Goal: Transaction & Acquisition: Book appointment/travel/reservation

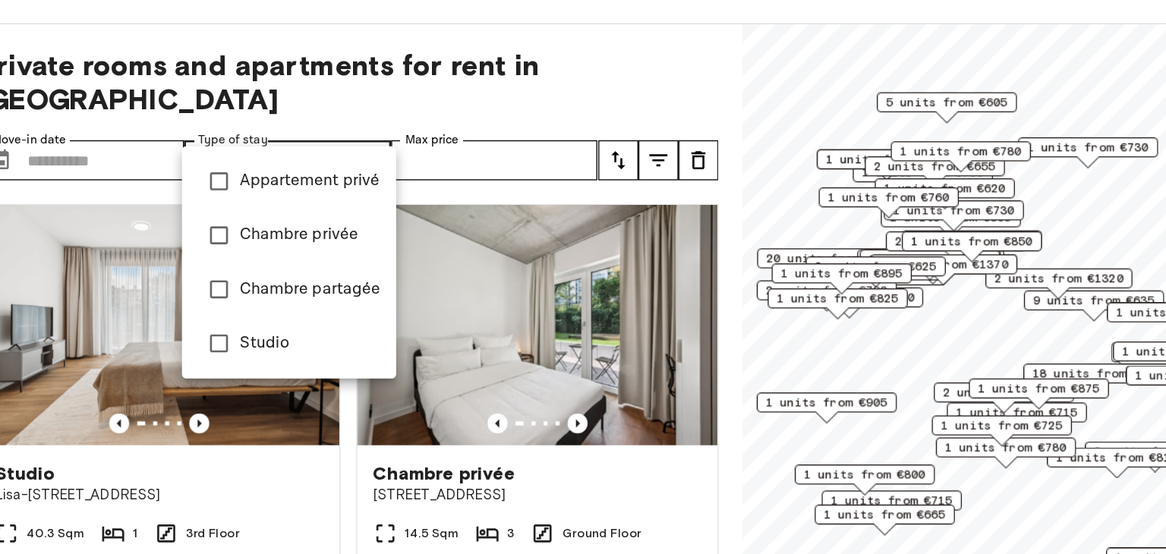
click at [248, 307] on span "Studio" at bounding box center [301, 316] width 106 height 18
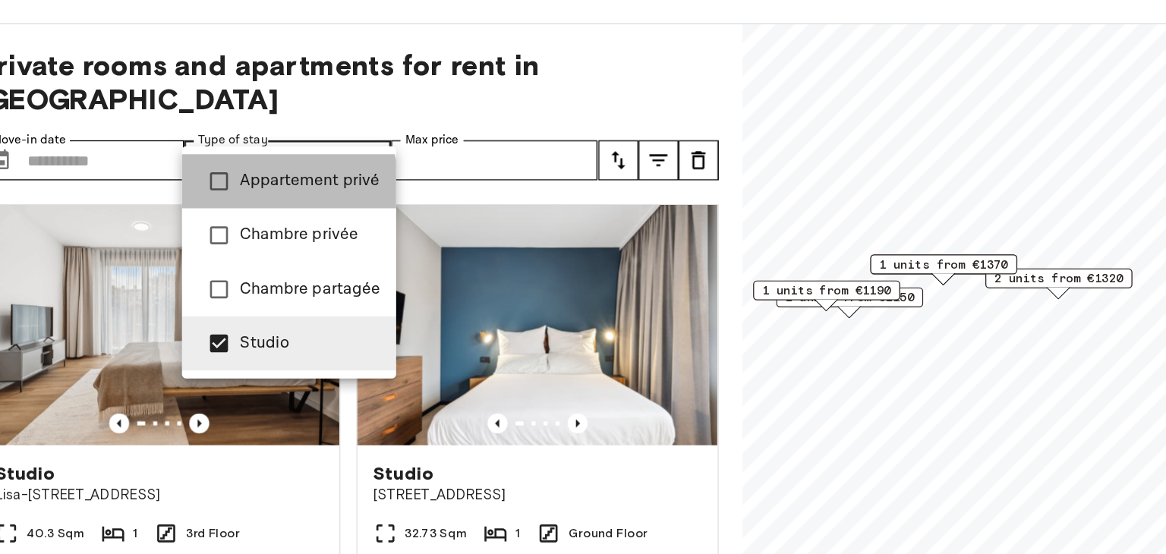
click at [251, 203] on li "Appartement privé" at bounding box center [285, 192] width 162 height 41
type input "**********"
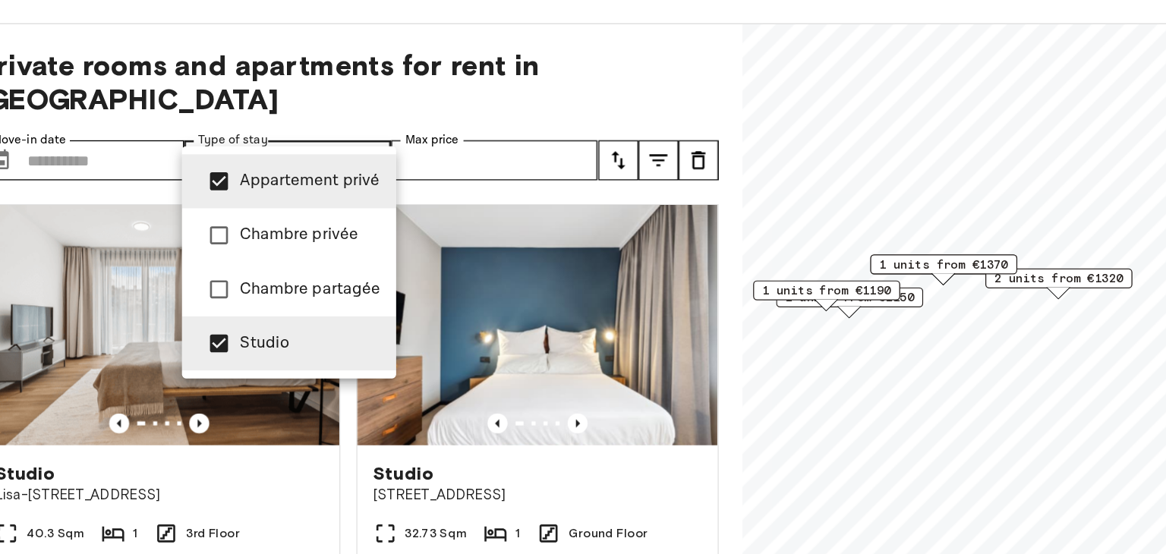
click at [452, 149] on div at bounding box center [583, 277] width 1166 height 554
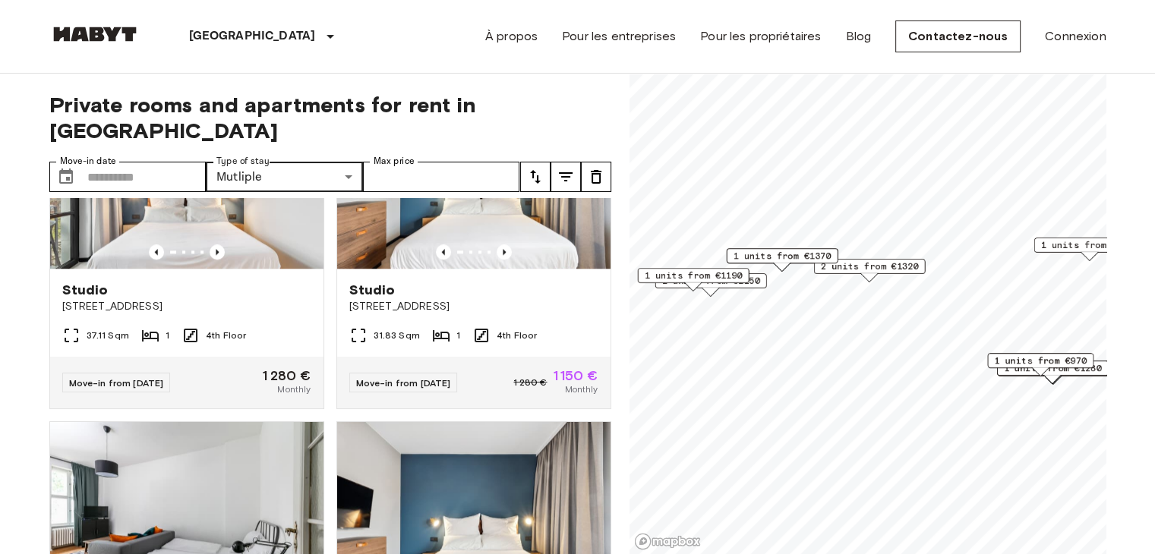
scroll to position [1475, 0]
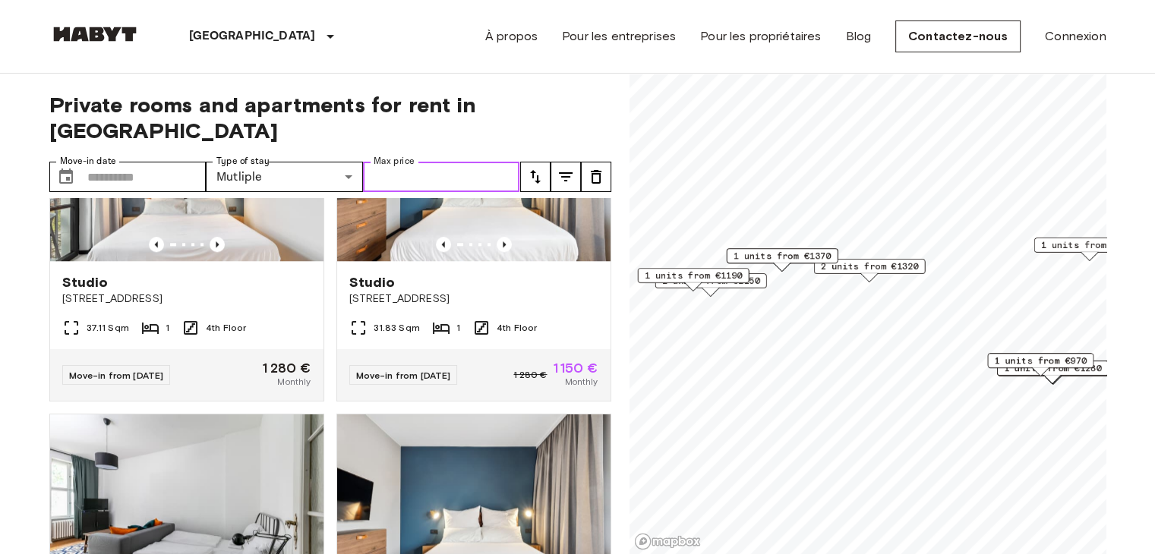
click at [396, 162] on input "Max price" at bounding box center [441, 177] width 157 height 30
click at [537, 168] on icon "tune" at bounding box center [535, 177] width 18 height 18
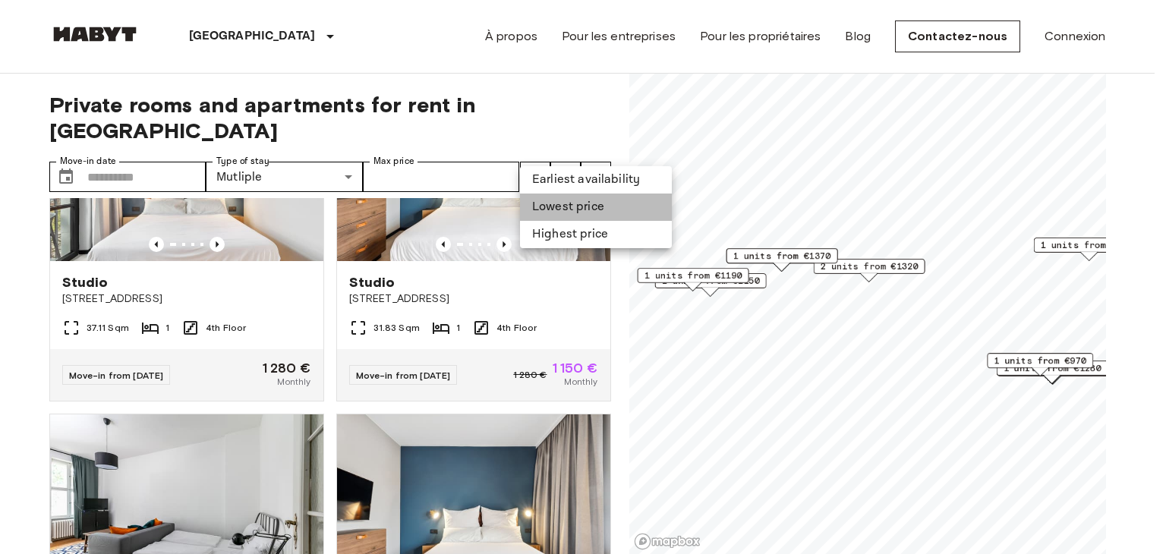
click at [544, 207] on li "Lowest price" at bounding box center [596, 207] width 152 height 27
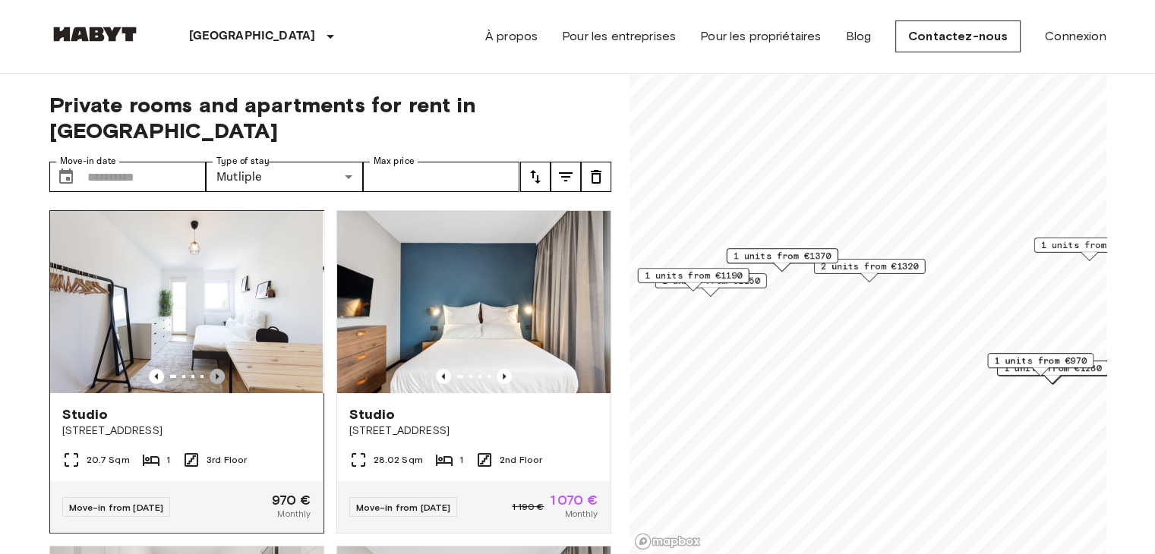
click at [213, 369] on icon "Previous image" at bounding box center [217, 376] width 15 height 15
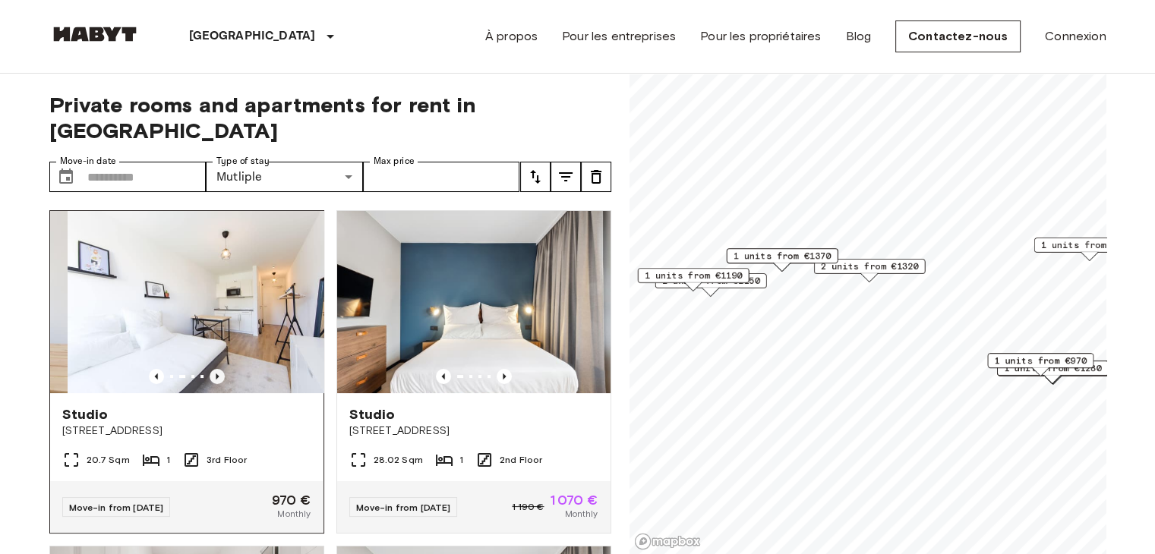
click at [213, 369] on icon "Previous image" at bounding box center [217, 376] width 15 height 15
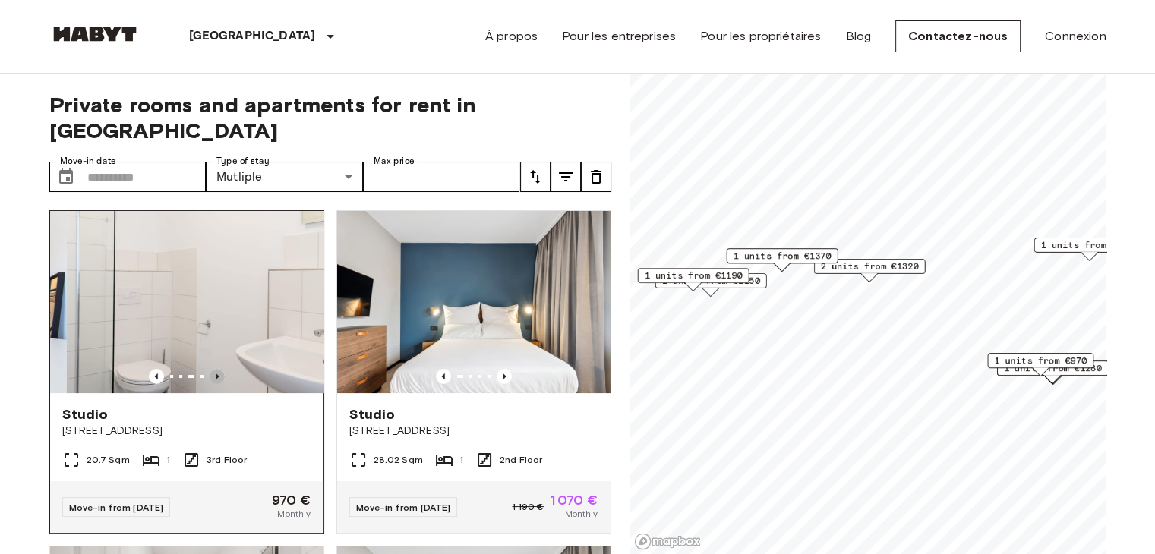
click at [213, 369] on icon "Previous image" at bounding box center [217, 376] width 15 height 15
